Goal: Submit feedback/report problem

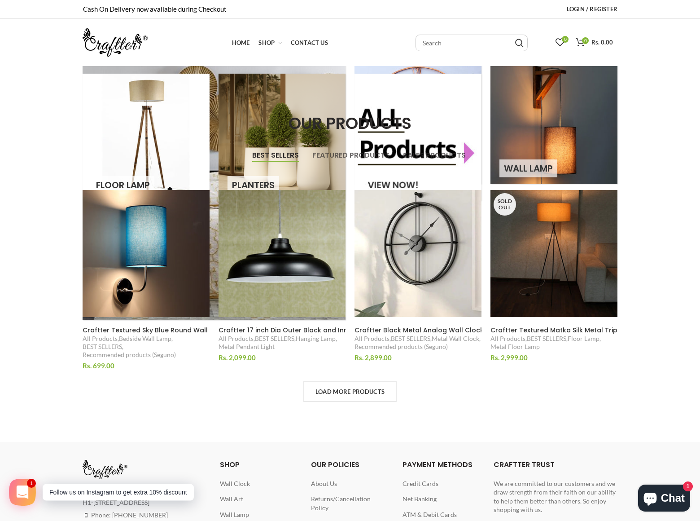
scroll to position [58, 0]
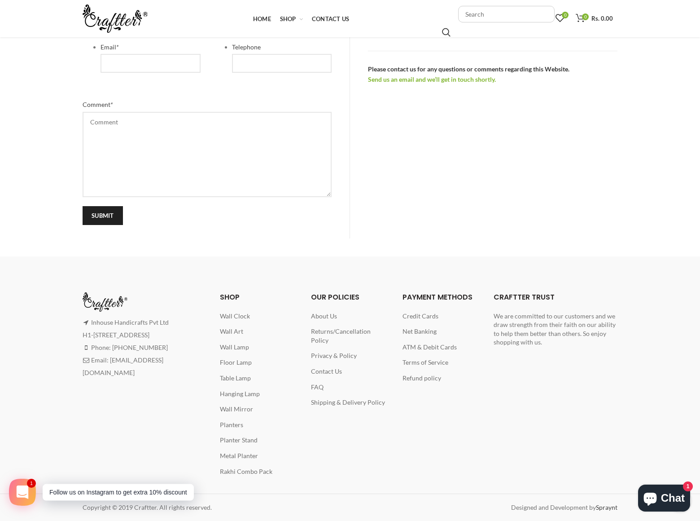
scroll to position [232, 0]
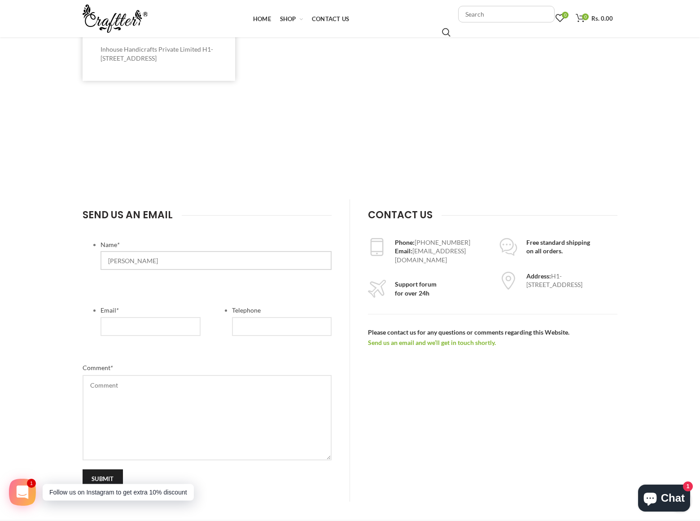
type input "[PERSON_NAME]"
type input "[EMAIL_ADDRESS][DOMAIN_NAME]"
type input "8054002077"
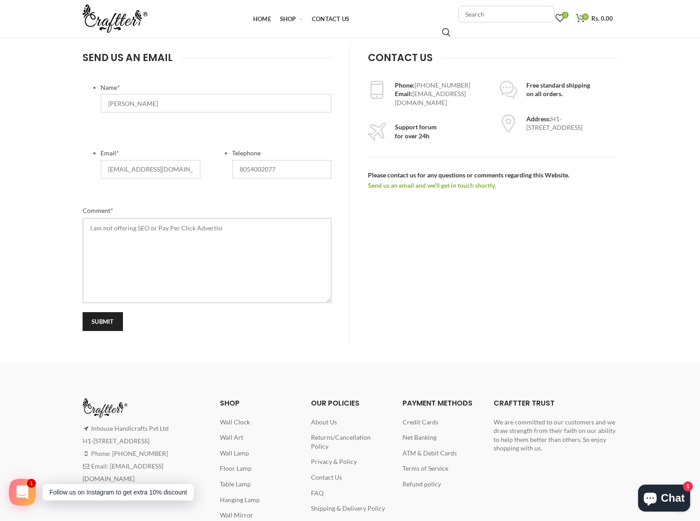
scroll to position [0, 0]
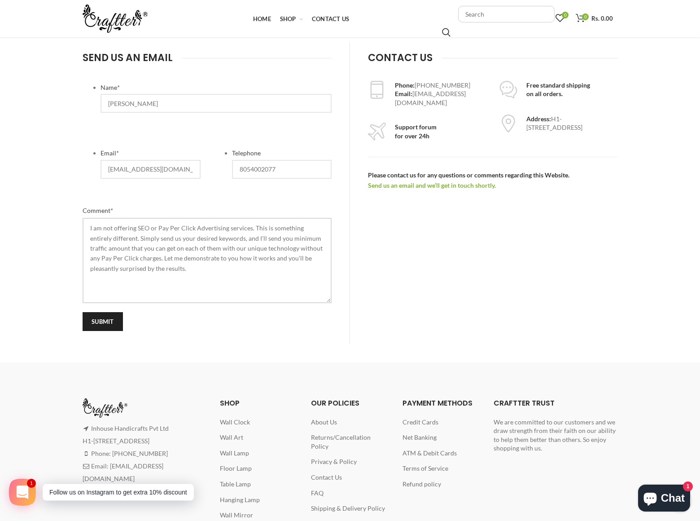
type textarea "I am not offering SEO or Pay Per Click Advertising services. This is something …"
click at [103, 321] on input "submit" at bounding box center [103, 321] width 40 height 19
